Goal: Task Accomplishment & Management: Use online tool/utility

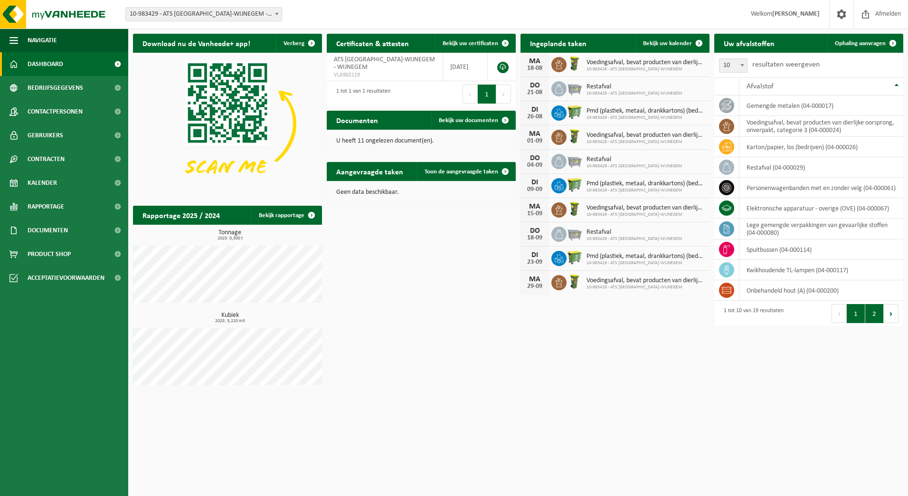
click at [877, 314] on button "2" at bounding box center [874, 313] width 19 height 19
click at [875, 316] on button "2" at bounding box center [874, 313] width 19 height 19
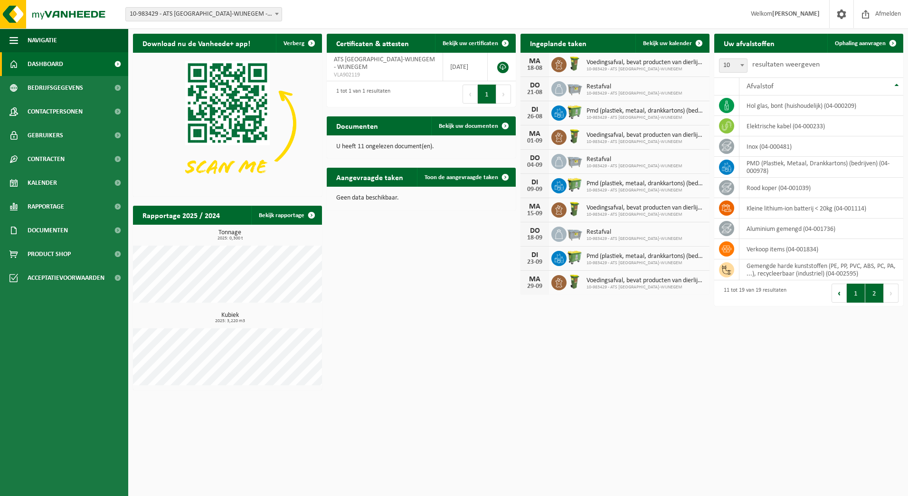
click at [857, 294] on button "1" at bounding box center [856, 293] width 19 height 19
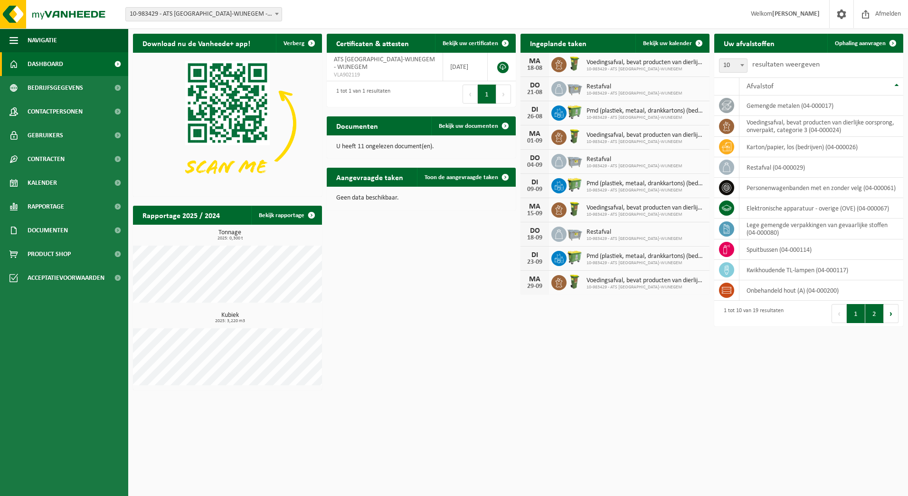
click at [872, 315] on button "2" at bounding box center [874, 313] width 19 height 19
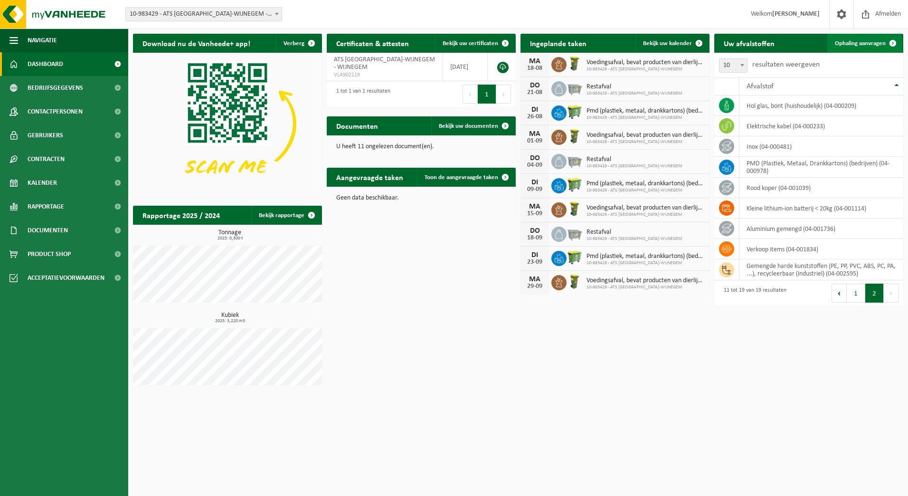
click at [866, 41] on span "Ophaling aanvragen" at bounding box center [860, 43] width 51 height 6
